Goal: Check status: Check status

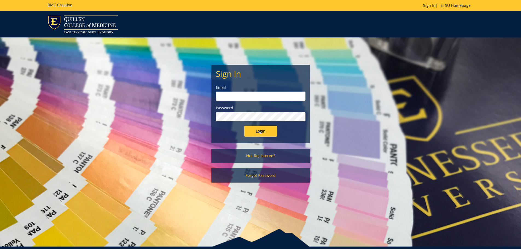
type input "hatfieldan@etsu.edu"
click at [259, 134] on input "Login" at bounding box center [260, 131] width 33 height 11
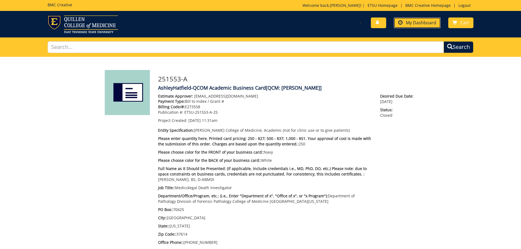
click at [408, 25] on span "My Dashboard" at bounding box center [421, 23] width 30 height 6
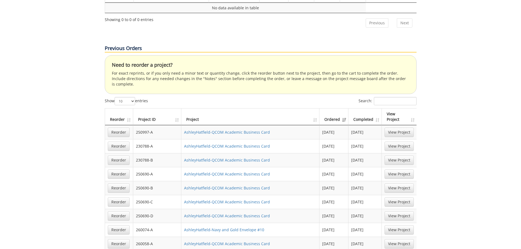
scroll to position [328, 0]
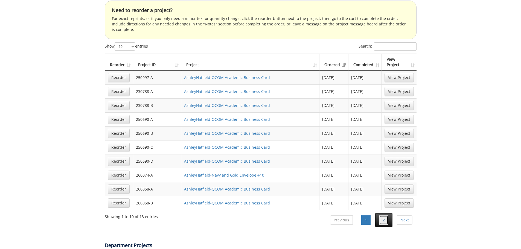
click at [388, 215] on link "2" at bounding box center [383, 219] width 9 height 9
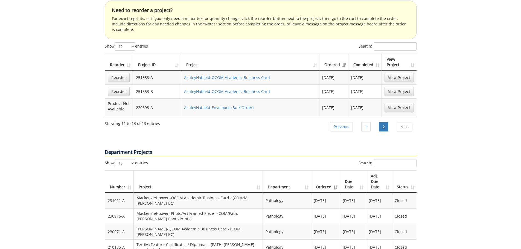
scroll to position [301, 0]
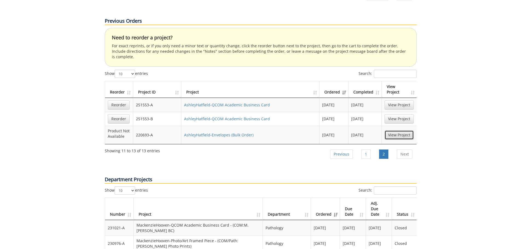
click at [391, 130] on link "View Project" at bounding box center [398, 134] width 29 height 9
click at [393, 114] on link "View Project" at bounding box center [398, 118] width 29 height 9
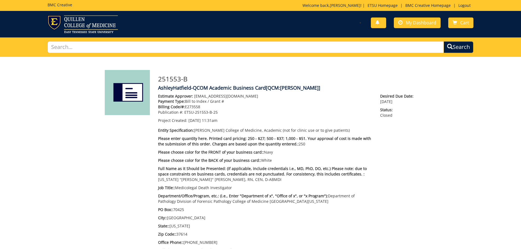
scroll to position [27, 0]
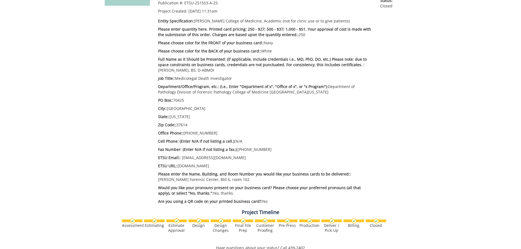
scroll to position [246, 0]
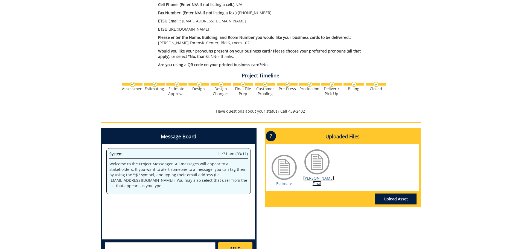
click at [312, 178] on link "[PERSON_NAME] Final" at bounding box center [318, 181] width 31 height 11
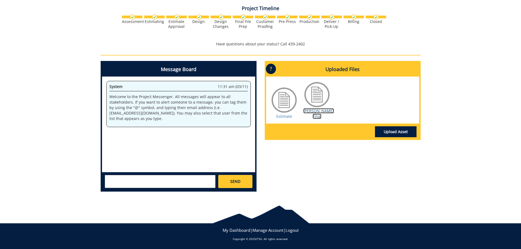
scroll to position [259, 0]
